Goal: Information Seeking & Learning: Compare options

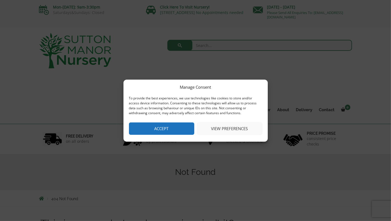
click at [180, 128] on button "Accept" at bounding box center [161, 128] width 65 height 12
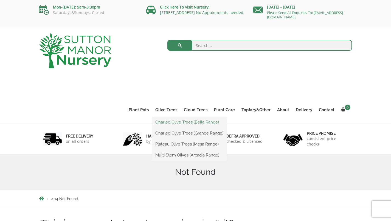
click at [172, 120] on link "Gnarled Olive Trees (Bella Range)" at bounding box center [189, 122] width 75 height 8
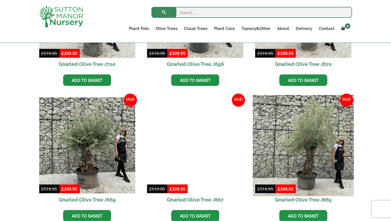
scroll to position [405, 0]
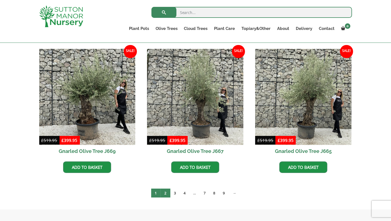
click at [164, 194] on link "2" at bounding box center [166, 192] width 10 height 9
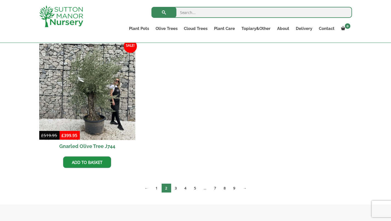
scroll to position [550, 0]
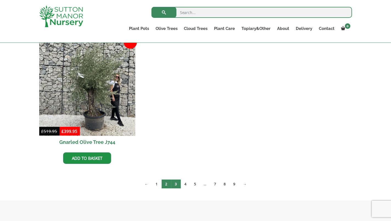
click at [175, 185] on link "3" at bounding box center [176, 183] width 10 height 9
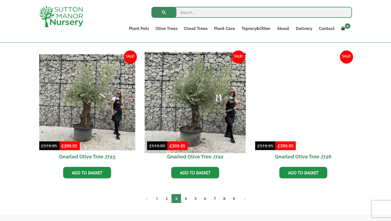
scroll to position [405, 0]
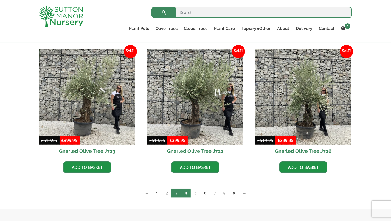
click at [187, 192] on link "4" at bounding box center [186, 192] width 10 height 9
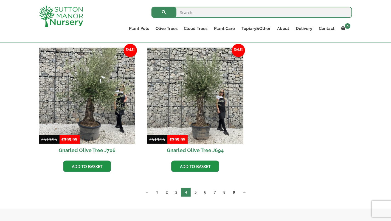
scroll to position [550, 0]
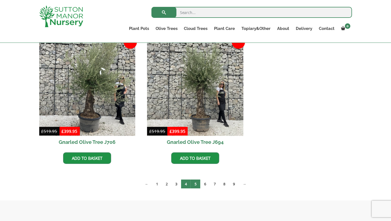
click at [198, 185] on link "5" at bounding box center [196, 183] width 10 height 9
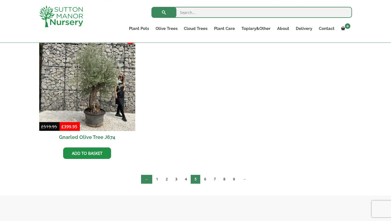
scroll to position [840, 0]
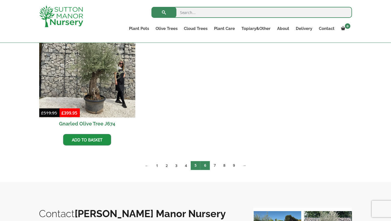
click at [206, 166] on link "6" at bounding box center [205, 165] width 10 height 9
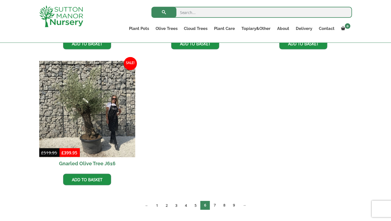
scroll to position [811, 0]
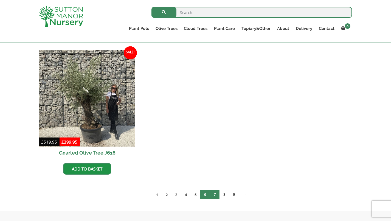
click at [215, 194] on link "7" at bounding box center [215, 194] width 10 height 9
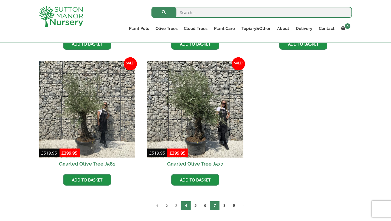
scroll to position [811, 0]
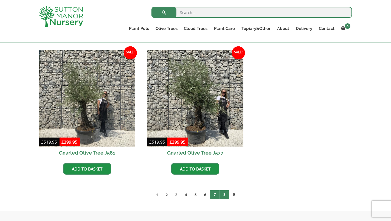
click at [223, 196] on link "8" at bounding box center [224, 194] width 10 height 9
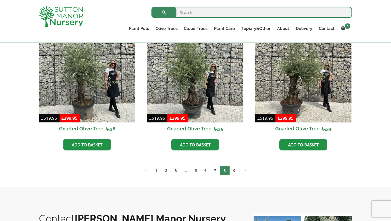
scroll to position [840, 0]
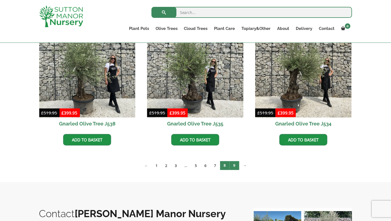
click at [235, 167] on link "9" at bounding box center [235, 165] width 10 height 9
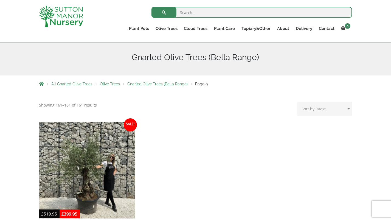
scroll to position [116, 0]
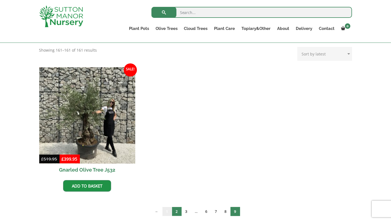
click at [171, 210] on ul "← 1 2 3 … 6 7 8 9" at bounding box center [195, 211] width 89 height 9
click at [166, 212] on link "1" at bounding box center [167, 211] width 10 height 9
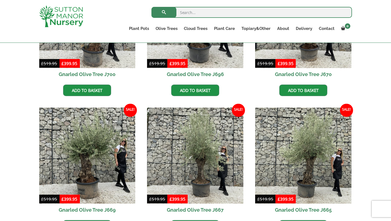
scroll to position [348, 0]
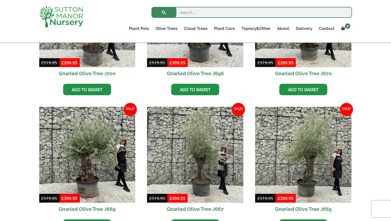
click at [255, 84] on ul "Sale! £ 519.95 Original price was: £519.95. £ 399.95 Current price is: £399.95.…" at bounding box center [195, 38] width 313 height 407
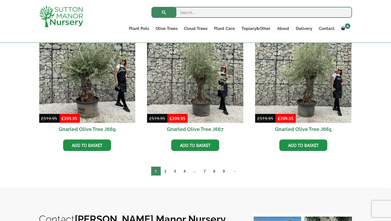
scroll to position [435, 0]
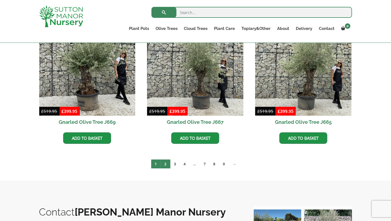
click at [167, 165] on link "2" at bounding box center [166, 163] width 10 height 9
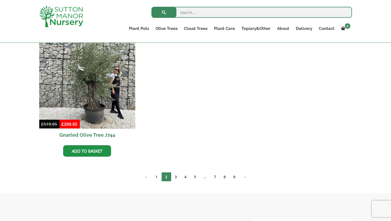
scroll to position [579, 0]
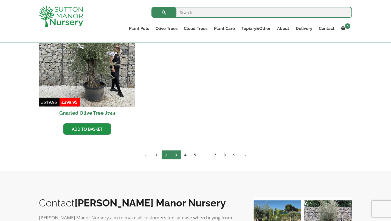
click at [176, 156] on link "3" at bounding box center [176, 154] width 10 height 9
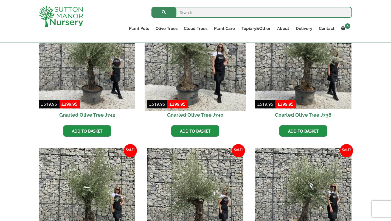
scroll to position [145, 0]
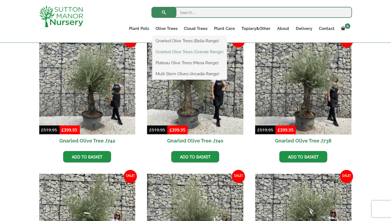
click at [174, 51] on link "Gnarled Olive Trees (Grande Range)" at bounding box center [189, 52] width 75 height 8
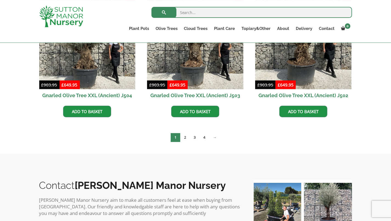
scroll to position [869, 0]
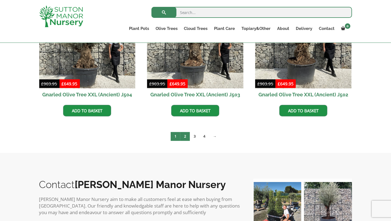
click at [186, 138] on link "2" at bounding box center [185, 136] width 10 height 9
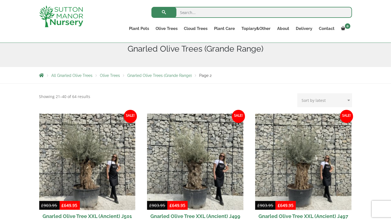
scroll to position [29, 0]
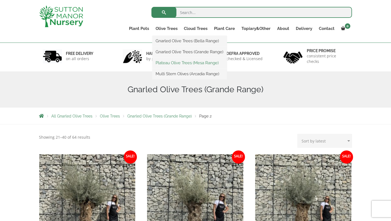
click at [172, 63] on link "Plateau Olive Trees (Mesa Range)" at bounding box center [189, 63] width 75 height 8
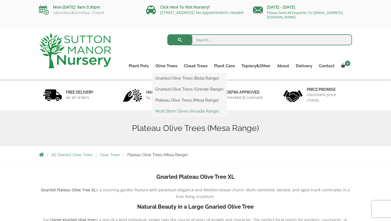
click at [172, 110] on link "Multi Stem Olives (Arcadia Range)" at bounding box center [189, 111] width 75 height 8
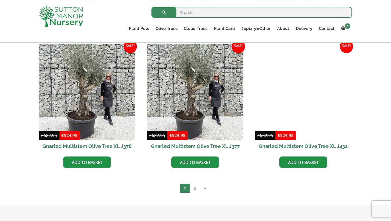
scroll to position [927, 0]
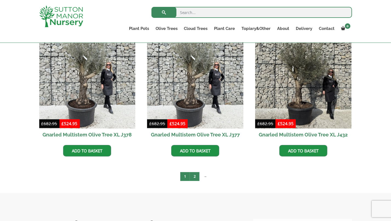
click at [195, 177] on link "2" at bounding box center [195, 176] width 10 height 9
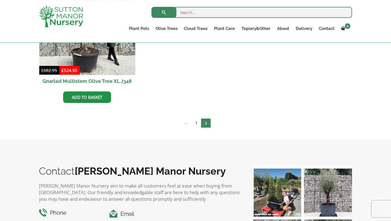
scroll to position [348, 0]
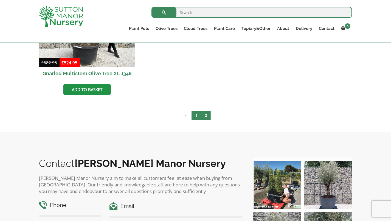
click at [196, 117] on link "1" at bounding box center [196, 115] width 10 height 9
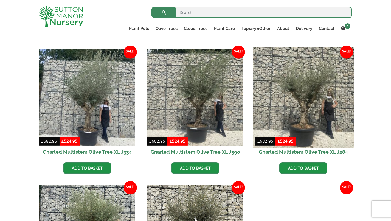
scroll to position [232, 0]
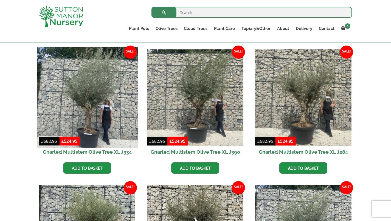
click at [89, 119] on img at bounding box center [87, 97] width 101 height 101
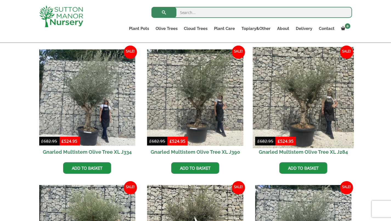
click at [305, 119] on img at bounding box center [303, 97] width 101 height 101
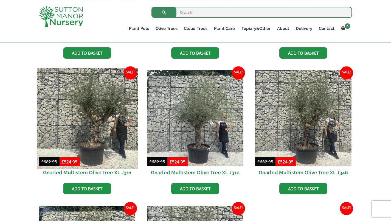
scroll to position [492, 0]
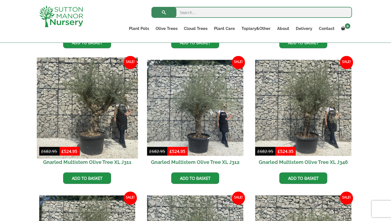
click at [90, 138] on img at bounding box center [87, 107] width 101 height 101
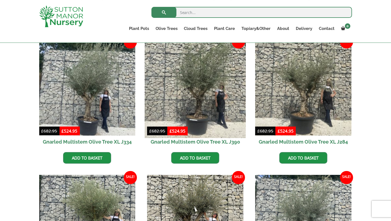
scroll to position [232, 0]
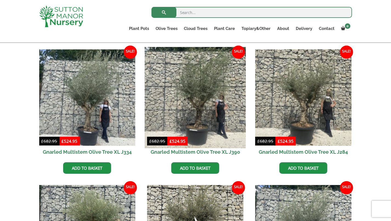
click at [196, 108] on img at bounding box center [195, 97] width 101 height 101
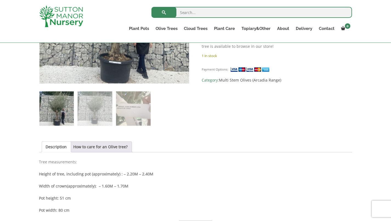
scroll to position [232, 0]
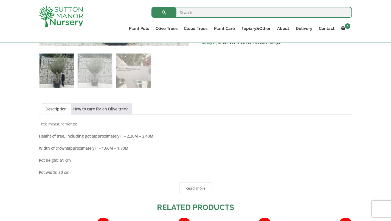
click at [58, 111] on link "Description" at bounding box center [56, 109] width 21 height 10
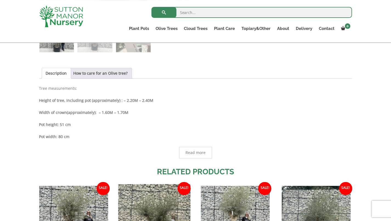
scroll to position [318, 0]
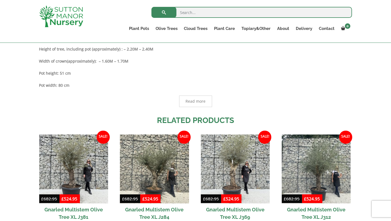
click at [196, 100] on span "Read more" at bounding box center [195, 101] width 20 height 4
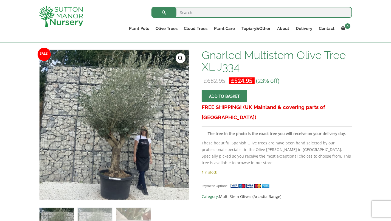
scroll to position [87, 0]
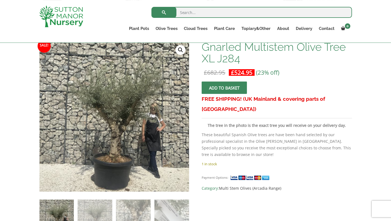
scroll to position [87, 0]
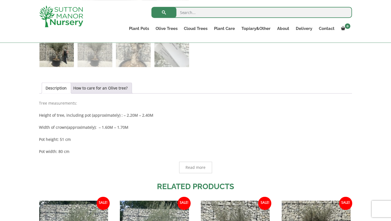
scroll to position [261, 0]
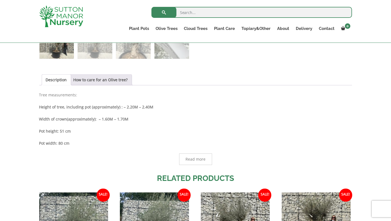
click at [191, 157] on span "Read more" at bounding box center [195, 159] width 20 height 4
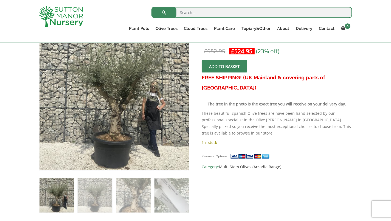
scroll to position [116, 0]
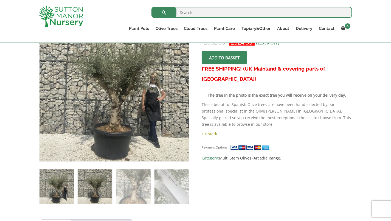
click at [110, 183] on img at bounding box center [95, 186] width 34 height 34
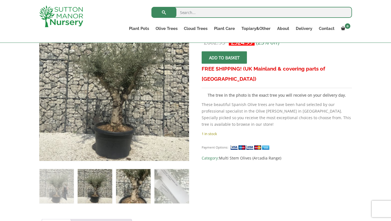
click at [125, 180] on img at bounding box center [133, 186] width 34 height 34
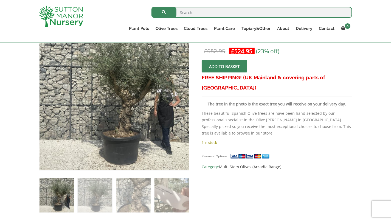
scroll to position [116, 0]
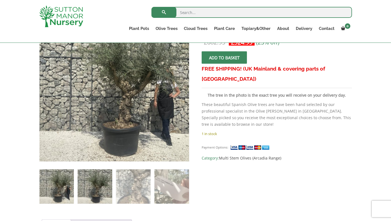
click at [93, 199] on img at bounding box center [95, 186] width 34 height 34
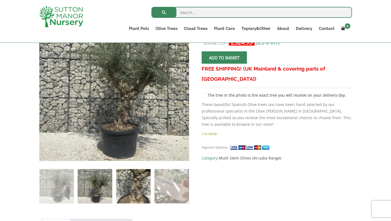
click at [128, 188] on img at bounding box center [133, 186] width 34 height 34
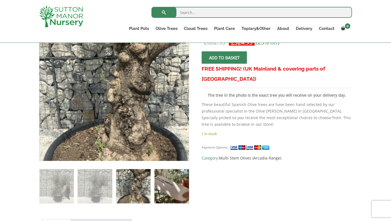
click at [173, 187] on img at bounding box center [171, 186] width 34 height 34
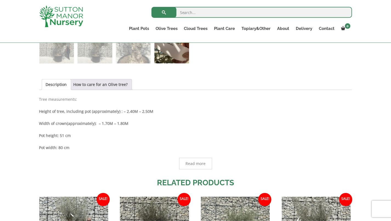
scroll to position [261, 0]
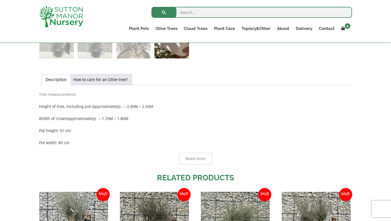
click at [196, 159] on span "Read more" at bounding box center [195, 159] width 20 height 4
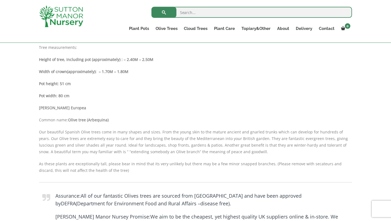
scroll to position [318, 0]
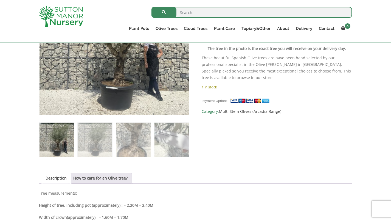
scroll to position [174, 0]
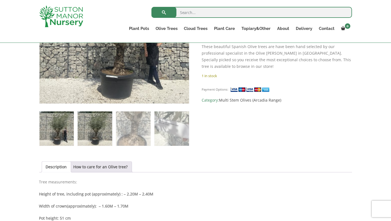
click at [100, 131] on img at bounding box center [95, 128] width 34 height 34
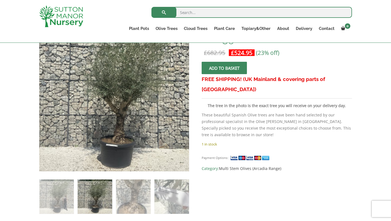
scroll to position [116, 0]
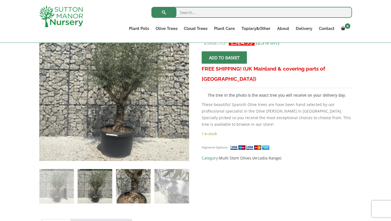
click at [132, 185] on img at bounding box center [133, 186] width 34 height 34
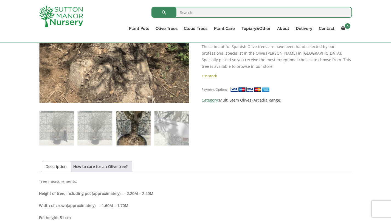
scroll to position [174, 0]
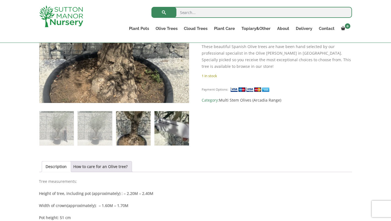
click at [170, 126] on img at bounding box center [171, 128] width 34 height 34
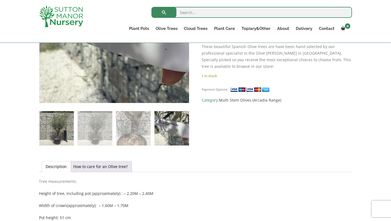
click at [63, 125] on img at bounding box center [57, 128] width 34 height 34
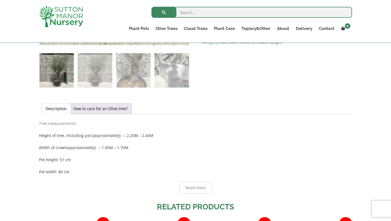
scroll to position [232, 0]
click at [198, 186] on span "Read more" at bounding box center [195, 188] width 20 height 4
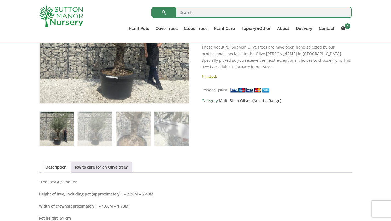
scroll to position [174, 0]
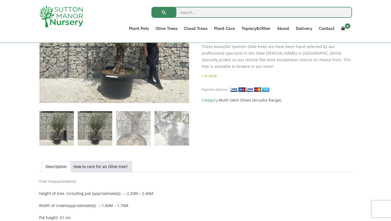
click at [83, 126] on img at bounding box center [95, 128] width 34 height 34
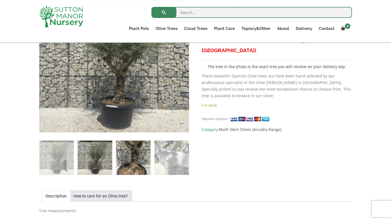
scroll to position [145, 0]
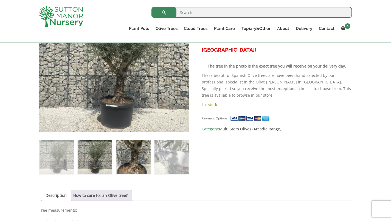
click at [132, 150] on img at bounding box center [133, 157] width 34 height 34
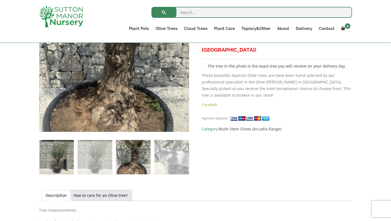
click at [63, 151] on img at bounding box center [57, 157] width 34 height 34
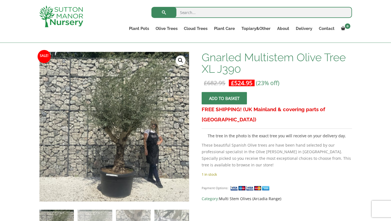
scroll to position [87, 0]
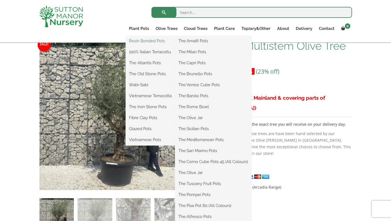
click at [143, 40] on link "Resin Bonded Pots" at bounding box center [150, 41] width 49 height 8
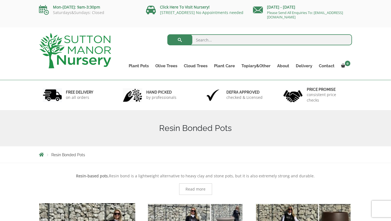
click at [286, 49] on div "Search for:" at bounding box center [235, 41] width 233 height 16
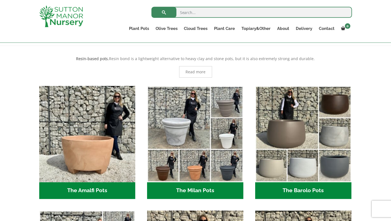
scroll to position [87, 0]
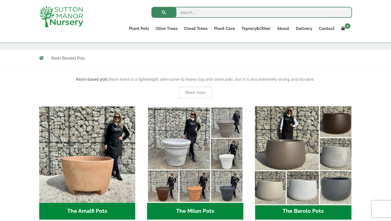
click at [290, 146] on img "Visit product category The Barolo Pots" at bounding box center [303, 154] width 101 height 101
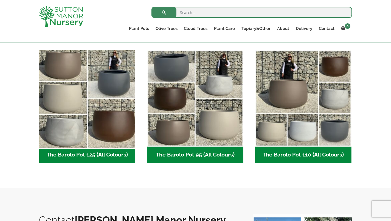
scroll to position [261, 0]
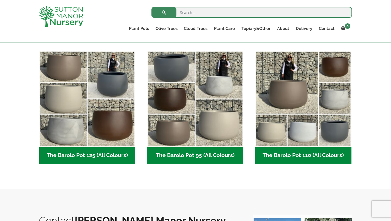
click at [94, 155] on h2 "The Barolo Pot 125 (All Colours) (6)" at bounding box center [87, 155] width 96 height 17
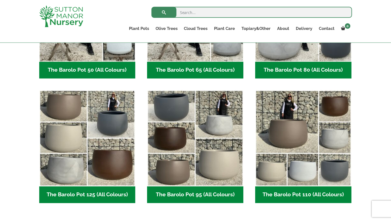
scroll to position [232, 0]
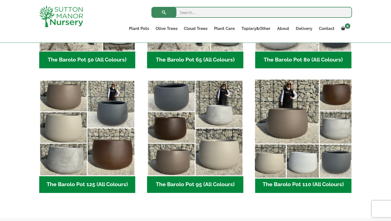
click at [291, 125] on img "Visit product category The Barolo Pot 110 (All Colours)" at bounding box center [303, 127] width 101 height 101
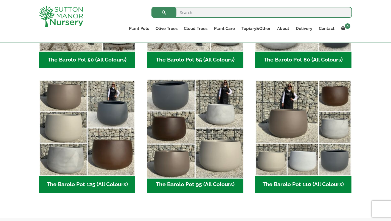
click at [206, 143] on img "Visit product category The Barolo Pot 95 (All Colours)" at bounding box center [195, 127] width 101 height 101
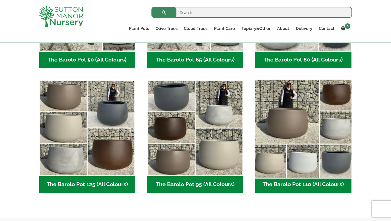
click at [298, 133] on img "Visit product category The Barolo Pot 110 (All Colours)" at bounding box center [303, 127] width 101 height 101
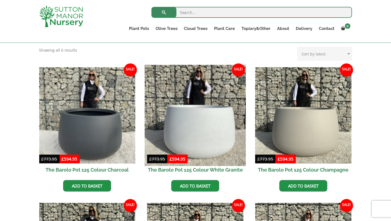
scroll to position [116, 0]
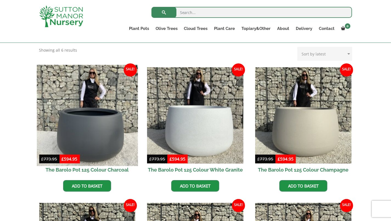
click at [96, 141] on img at bounding box center [87, 115] width 101 height 101
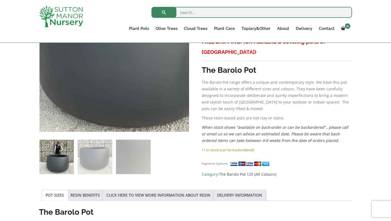
scroll to position [145, 0]
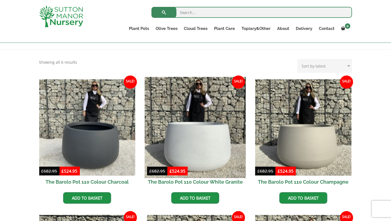
scroll to position [116, 0]
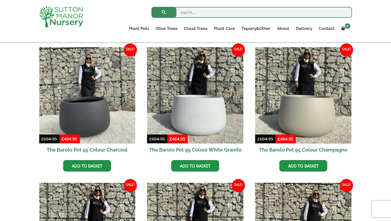
scroll to position [145, 0]
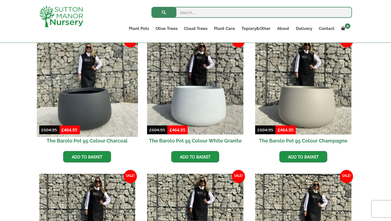
click at [81, 113] on img at bounding box center [87, 86] width 101 height 101
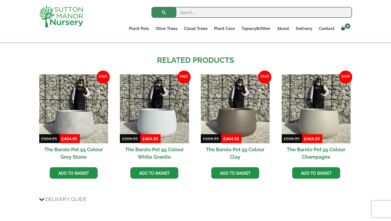
scroll to position [435, 0]
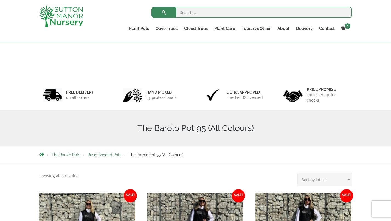
scroll to position [145, 0]
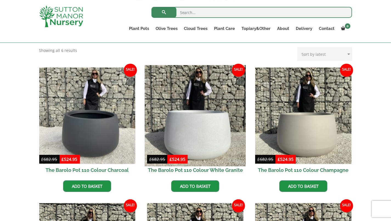
scroll to position [116, 0]
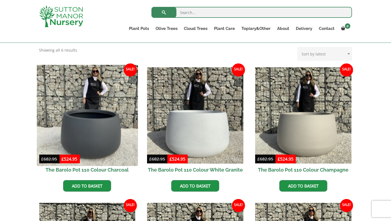
click at [107, 136] on img at bounding box center [87, 115] width 101 height 101
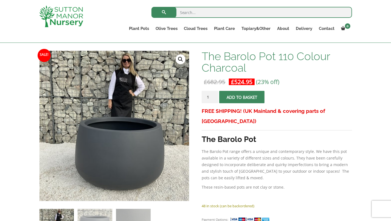
scroll to position [87, 0]
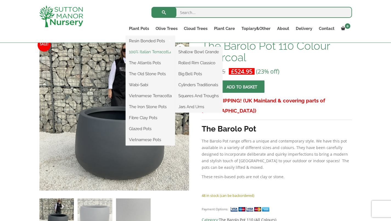
click at [142, 50] on link "100% Italian Terracotta" at bounding box center [150, 52] width 49 height 8
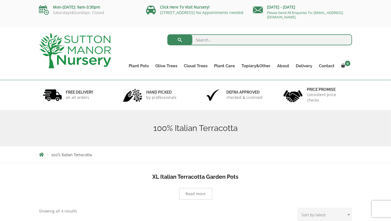
click at [284, 176] on h4 "XL Italian Terracotta Garden Pots" at bounding box center [195, 177] width 313 height 9
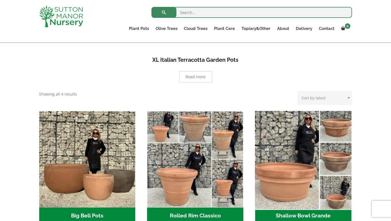
scroll to position [145, 0]
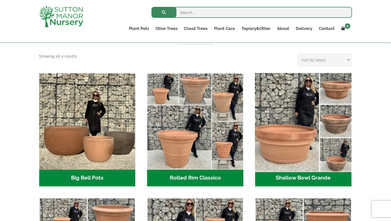
click at [291, 152] on img "Visit product category Shallow Bowl Grande" at bounding box center [303, 121] width 101 height 101
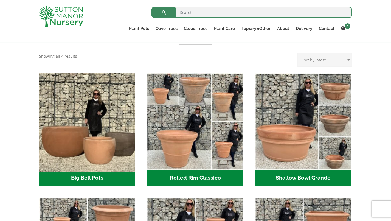
click at [97, 143] on img "Visit product category Big Bell Pots" at bounding box center [87, 121] width 101 height 101
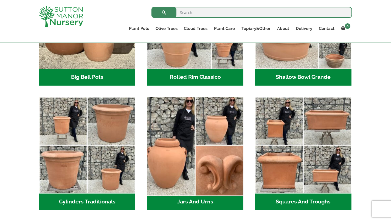
scroll to position [232, 0]
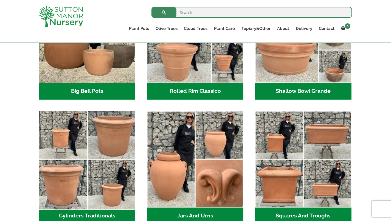
click at [100, 158] on img "Visit product category Cylinders Traditionals" at bounding box center [87, 159] width 101 height 101
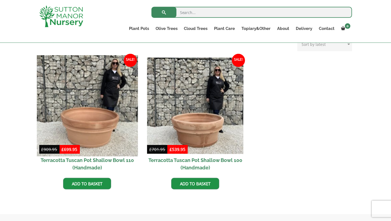
scroll to position [232, 0]
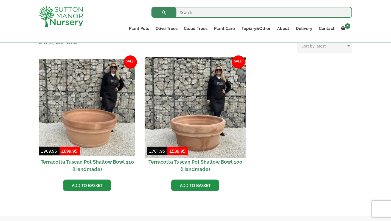
click at [215, 114] on img at bounding box center [195, 107] width 101 height 101
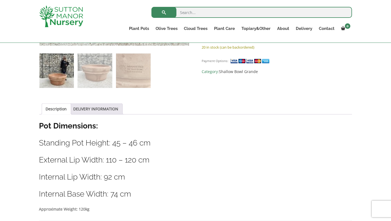
scroll to position [145, 0]
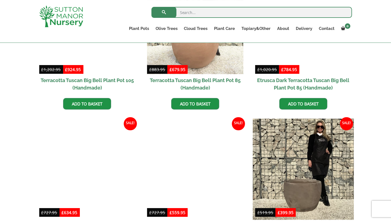
scroll to position [405, 0]
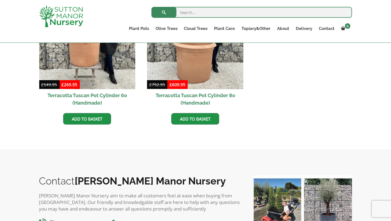
scroll to position [290, 0]
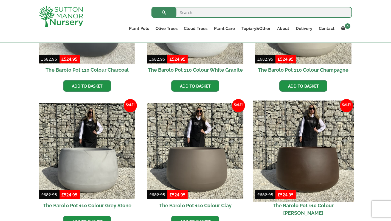
scroll to position [222, 0]
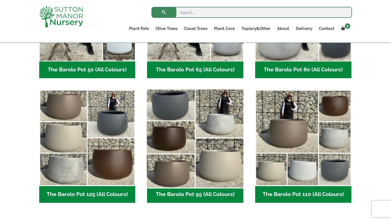
scroll to position [232, 0]
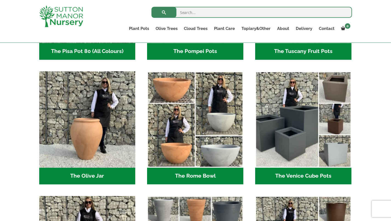
scroll to position [483, 0]
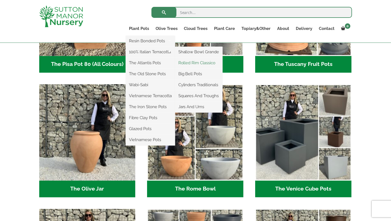
click at [199, 64] on link "Rolled Rim Classico" at bounding box center [198, 63] width 47 height 8
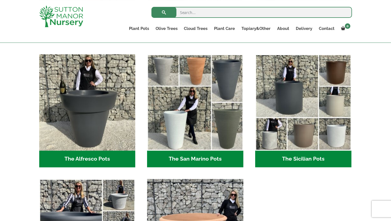
scroll to position [627, 0]
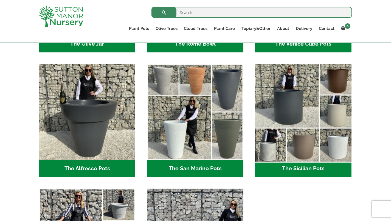
click at [284, 108] on img "Visit product category The Sicilian Pots" at bounding box center [303, 111] width 101 height 101
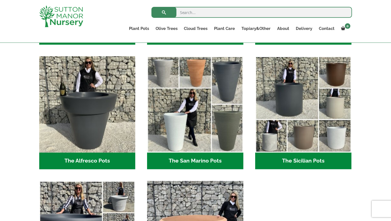
scroll to position [598, 0]
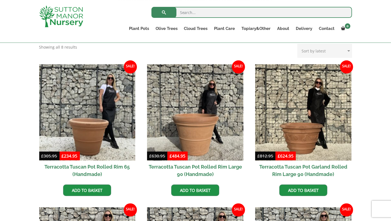
scroll to position [232, 0]
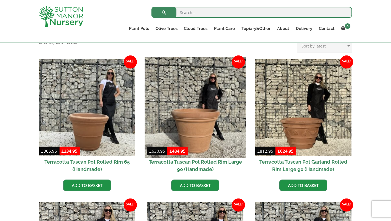
click at [196, 139] on img at bounding box center [195, 107] width 101 height 101
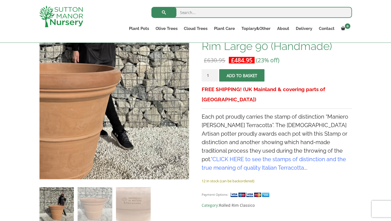
scroll to position [58, 0]
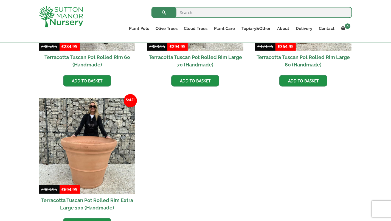
scroll to position [483, 0]
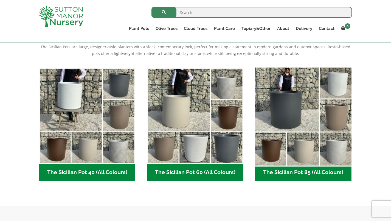
scroll to position [116, 0]
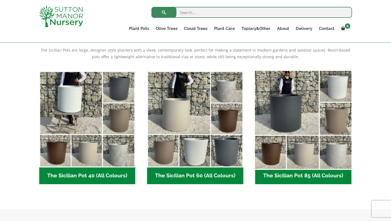
click at [291, 106] on img "Visit product category The Sicilian Pot 85 (All Colours)" at bounding box center [303, 119] width 101 height 101
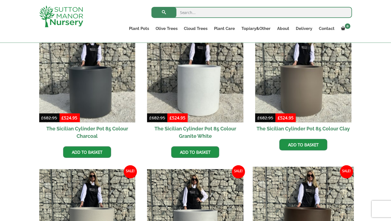
scroll to position [145, 0]
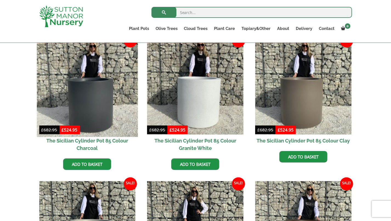
click at [81, 114] on img at bounding box center [87, 86] width 101 height 101
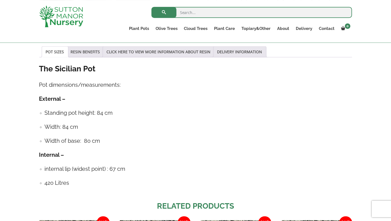
scroll to position [405, 0]
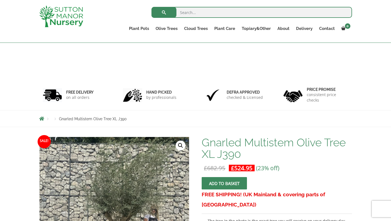
scroll to position [87, 0]
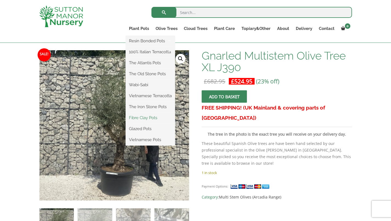
click at [142, 117] on link "Fibre Clay Pots" at bounding box center [150, 118] width 49 height 8
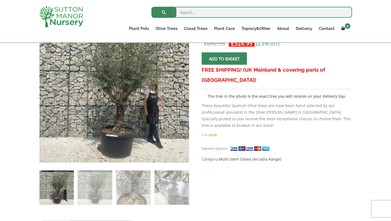
scroll to position [106, 0]
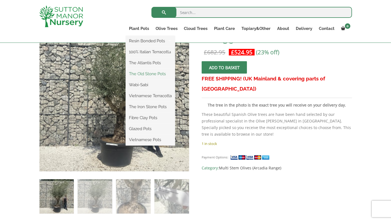
click at [143, 72] on link "The Old Stone Pots" at bounding box center [150, 74] width 49 height 8
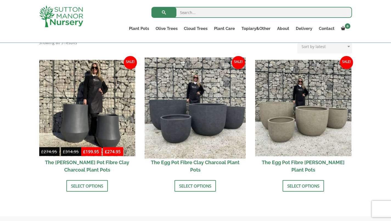
scroll to position [174, 0]
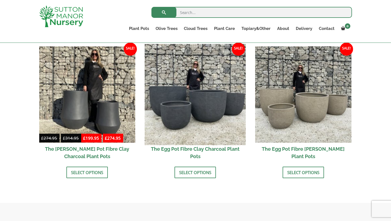
click at [203, 128] on img at bounding box center [195, 94] width 101 height 101
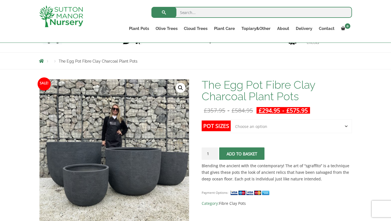
scroll to position [58, 0]
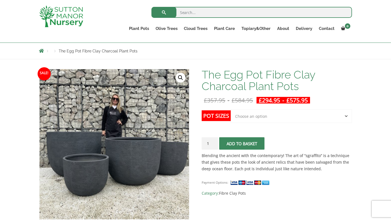
click at [231, 109] on select "Choose an option Click here to buy the 5th To Largest Pot In The Picture Click …" at bounding box center [291, 116] width 121 height 14
click at [302, 196] on span "Category: Fibre Clay Pots" at bounding box center [277, 193] width 150 height 7
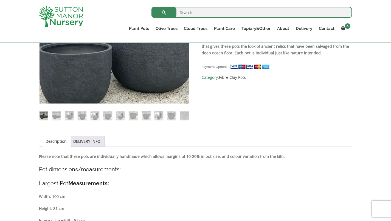
scroll to position [87, 0]
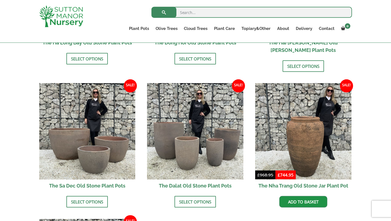
scroll to position [290, 0]
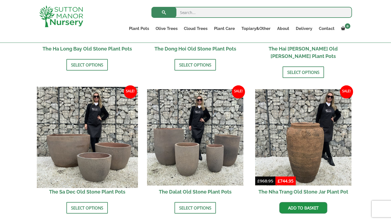
click at [88, 153] on img at bounding box center [87, 137] width 101 height 101
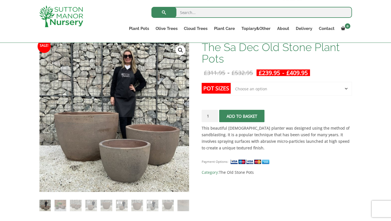
scroll to position [87, 0]
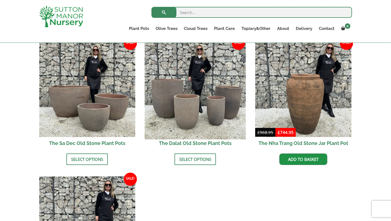
scroll to position [338, 0]
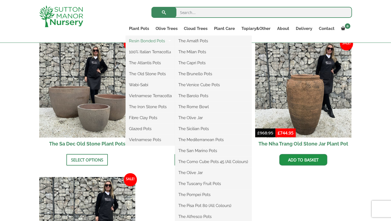
click at [149, 41] on link "Resin Bonded Pots" at bounding box center [150, 41] width 49 height 8
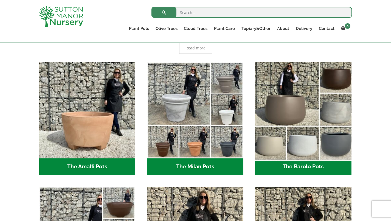
scroll to position [145, 0]
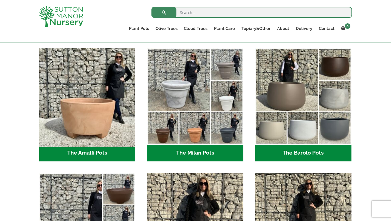
click at [97, 125] on img "Visit product category The Amalfi Pots" at bounding box center [87, 96] width 101 height 101
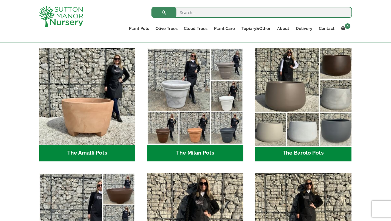
click at [286, 100] on img "Visit product category The Barolo Pots" at bounding box center [303, 96] width 101 height 101
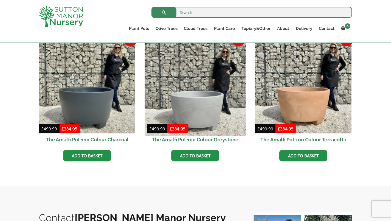
scroll to position [174, 0]
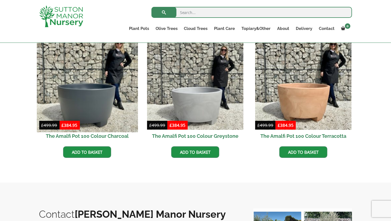
click at [81, 114] on img at bounding box center [87, 81] width 101 height 101
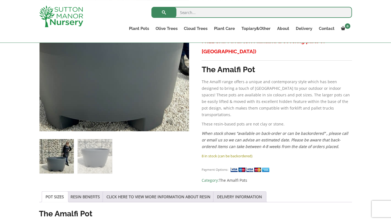
scroll to position [174, 0]
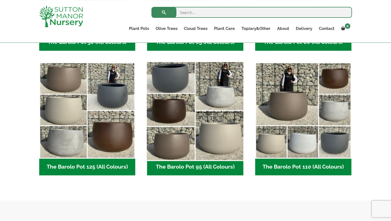
scroll to position [261, 0]
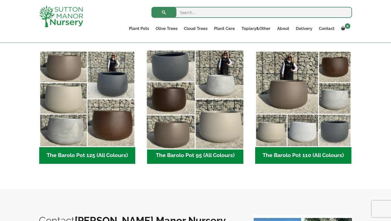
click at [197, 112] on img "Visit product category The Barolo Pot 95 (All Colours)" at bounding box center [195, 98] width 101 height 101
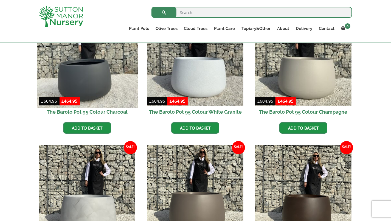
scroll to position [116, 0]
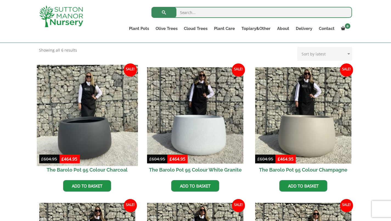
click at [85, 129] on img at bounding box center [87, 115] width 101 height 101
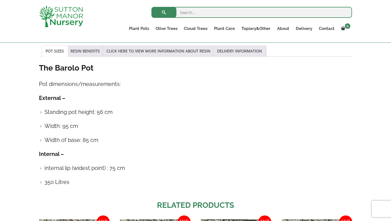
scroll to position [290, 0]
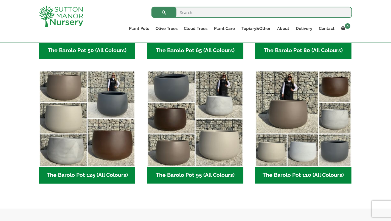
scroll to position [251, 0]
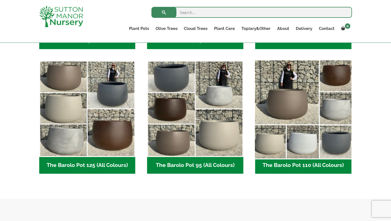
click at [302, 151] on img "Visit product category The Barolo Pot 110 (All Colours)" at bounding box center [303, 108] width 101 height 101
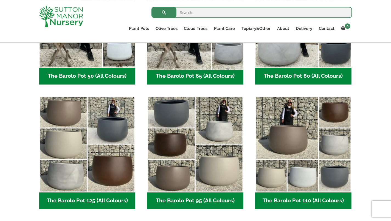
scroll to position [222, 0]
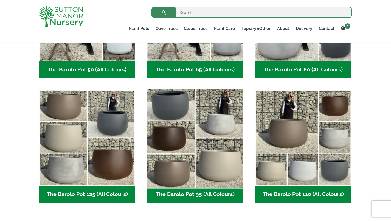
click at [168, 100] on img "Visit product category The Barolo Pot 95 (All Colours)" at bounding box center [195, 137] width 101 height 101
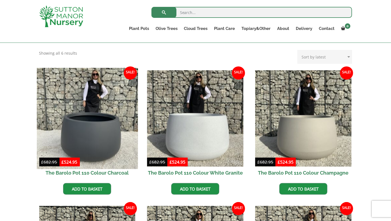
scroll to position [116, 0]
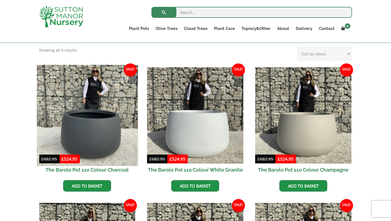
click at [93, 141] on img at bounding box center [87, 115] width 101 height 101
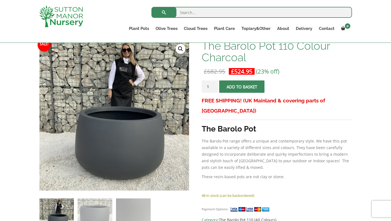
scroll to position [58, 0]
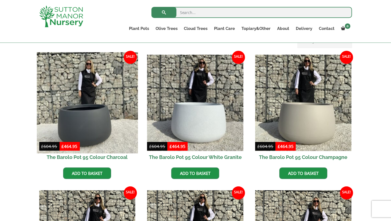
scroll to position [145, 0]
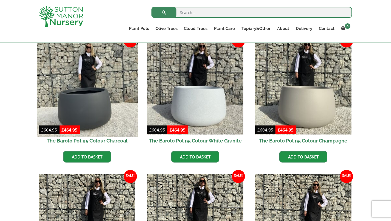
click at [80, 109] on img at bounding box center [87, 86] width 101 height 101
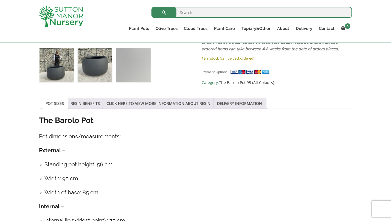
scroll to position [203, 0]
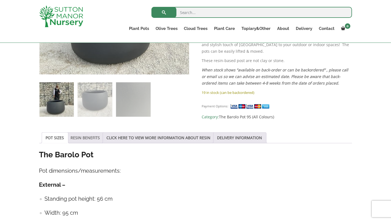
click at [88, 140] on link "RESIN BENEFITS" at bounding box center [85, 137] width 29 height 10
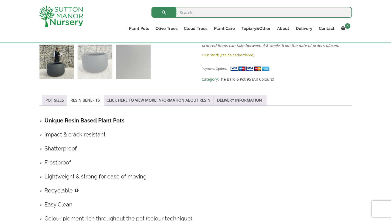
scroll to position [232, 0]
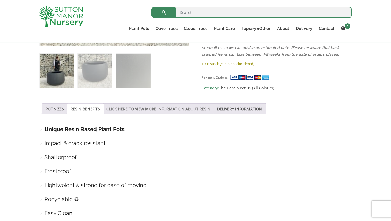
click at [152, 110] on link "CLICK HERE TO VIEW MORE INFORMATION ABOUT RESIN" at bounding box center [159, 109] width 104 height 10
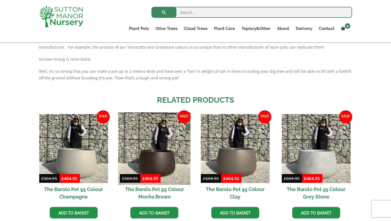
scroll to position [435, 0]
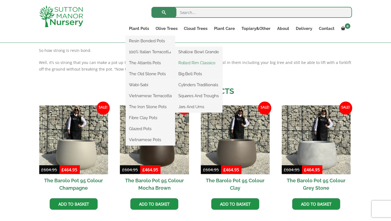
click at [199, 63] on link "Rolled Rim Classico" at bounding box center [198, 63] width 47 height 8
click at [194, 75] on link "Big Bell Pots" at bounding box center [198, 74] width 47 height 8
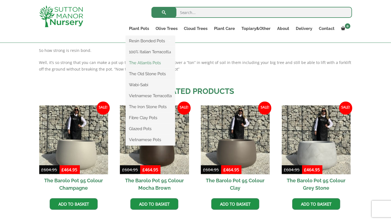
click at [157, 62] on link "The Atlantis Pots" at bounding box center [150, 63] width 49 height 8
click at [142, 84] on link "Wabi-Sabi" at bounding box center [150, 85] width 49 height 8
click at [144, 129] on link "Glazed Pots" at bounding box center [150, 129] width 49 height 8
click at [149, 108] on link "The Iron Stone Pots" at bounding box center [150, 107] width 49 height 8
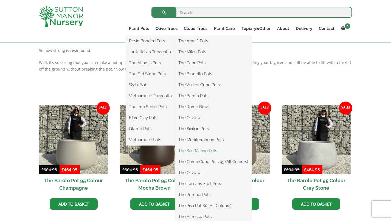
click at [203, 151] on link "The San Marino Pots" at bounding box center [213, 150] width 77 height 8
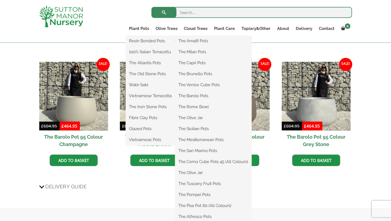
scroll to position [492, 0]
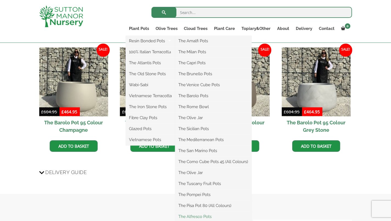
click at [197, 215] on link "The Alfresco Pots" at bounding box center [213, 216] width 77 height 8
click at [208, 207] on link "The Pisa Pot 80 (All Colours)" at bounding box center [213, 205] width 77 height 8
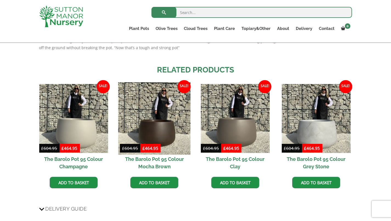
scroll to position [463, 0]
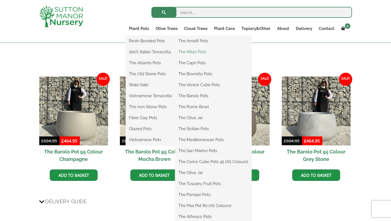
click at [205, 55] on link "The Milan Pots" at bounding box center [213, 52] width 77 height 8
click at [203, 64] on link "The Capri Pots" at bounding box center [213, 63] width 77 height 8
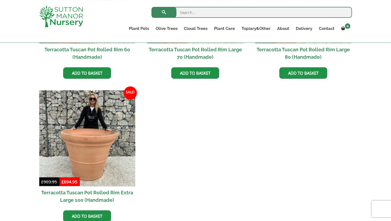
scroll to position [492, 0]
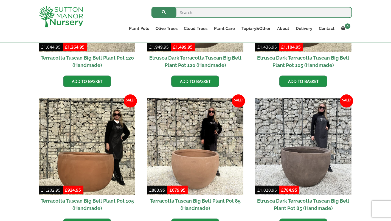
scroll to position [232, 0]
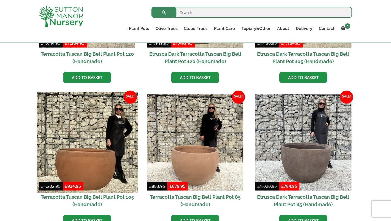
click at [94, 150] on img at bounding box center [87, 142] width 101 height 101
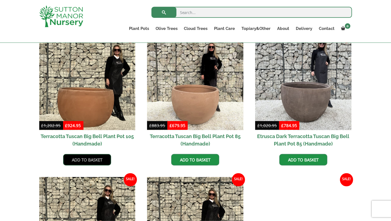
scroll to position [290, 0]
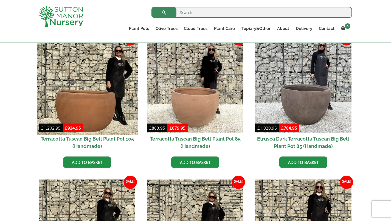
click at [83, 95] on img at bounding box center [87, 84] width 101 height 101
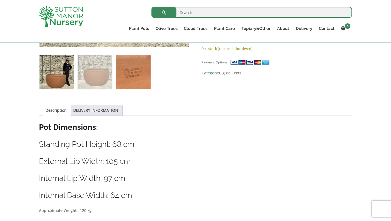
scroll to position [232, 0]
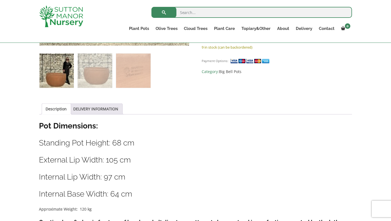
click at [257, 179] on h3 "Internal Lip Width: 97 cm" at bounding box center [195, 177] width 313 height 10
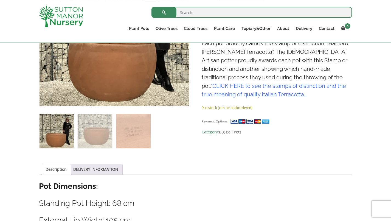
scroll to position [116, 0]
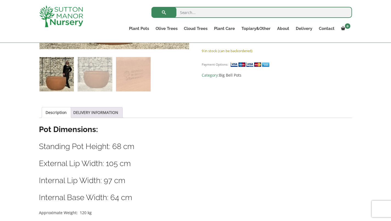
scroll to position [232, 0]
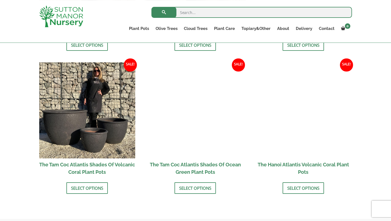
scroll to position [463, 0]
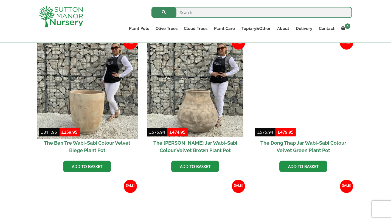
scroll to position [348, 0]
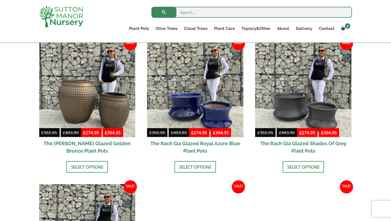
scroll to position [290, 0]
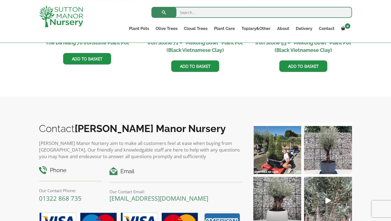
scroll to position [405, 0]
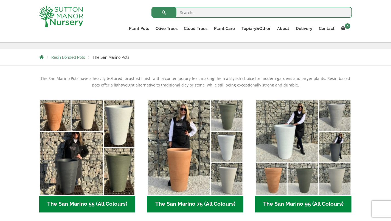
scroll to position [58, 0]
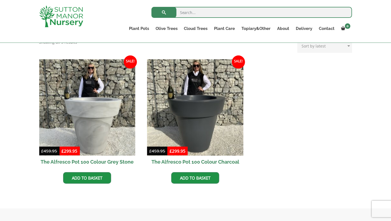
scroll to position [232, 0]
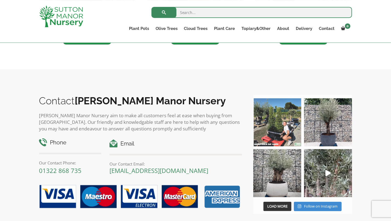
scroll to position [290, 0]
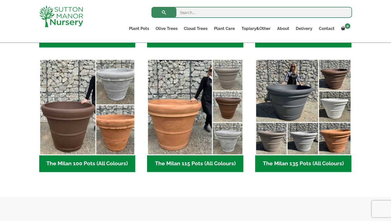
scroll to position [261, 0]
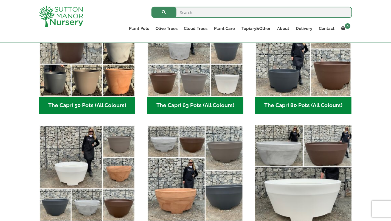
scroll to position [174, 0]
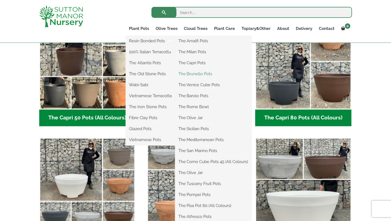
click at [198, 75] on link "The Brunello Pots" at bounding box center [213, 74] width 77 height 8
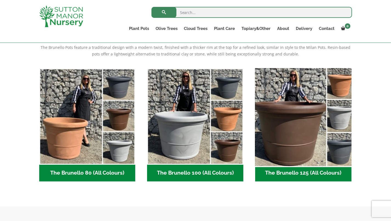
scroll to position [116, 0]
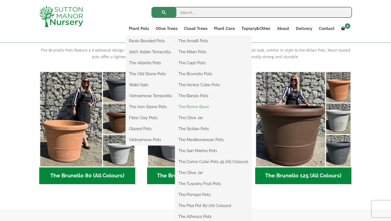
click at [201, 106] on link "The Rome Bowl" at bounding box center [213, 107] width 77 height 8
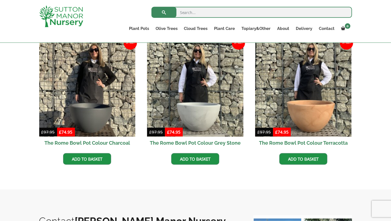
scroll to position [116, 0]
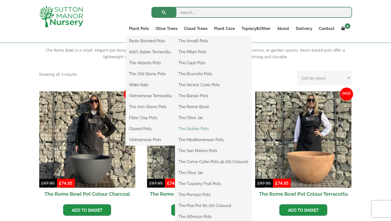
click at [198, 127] on link "The Sicilian Pots" at bounding box center [213, 129] width 77 height 8
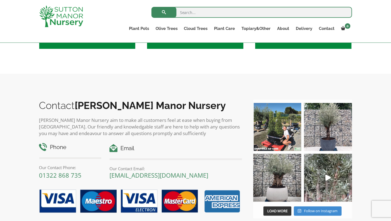
scroll to position [261, 0]
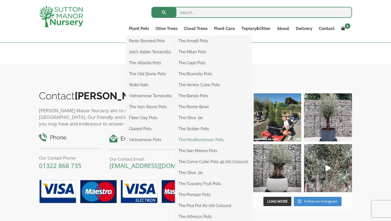
click at [215, 140] on link "The Mediterranean Pots" at bounding box center [213, 140] width 77 height 8
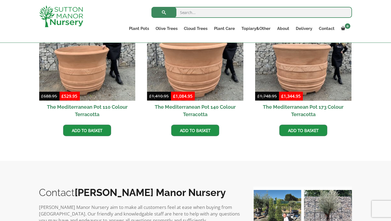
scroll to position [174, 0]
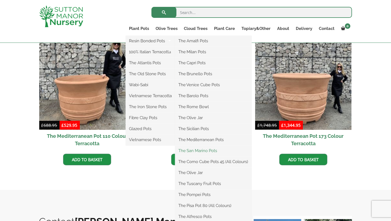
click at [204, 150] on link "The San Marino Pots" at bounding box center [213, 150] width 77 height 8
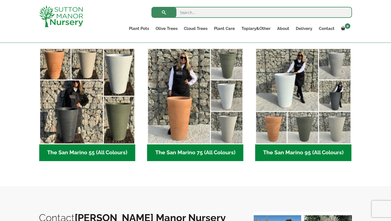
scroll to position [116, 0]
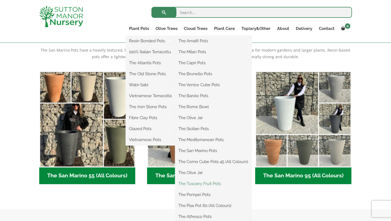
click at [199, 184] on link "The Tuscany Fruit Pots" at bounding box center [213, 183] width 77 height 8
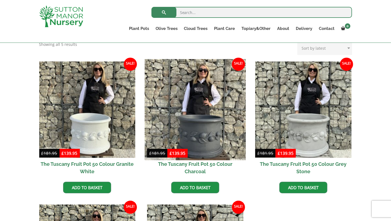
scroll to position [145, 0]
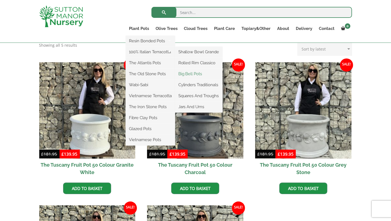
click at [196, 75] on link "Big Bell Pots" at bounding box center [198, 74] width 47 height 8
